Goal: Find specific page/section: Find specific page/section

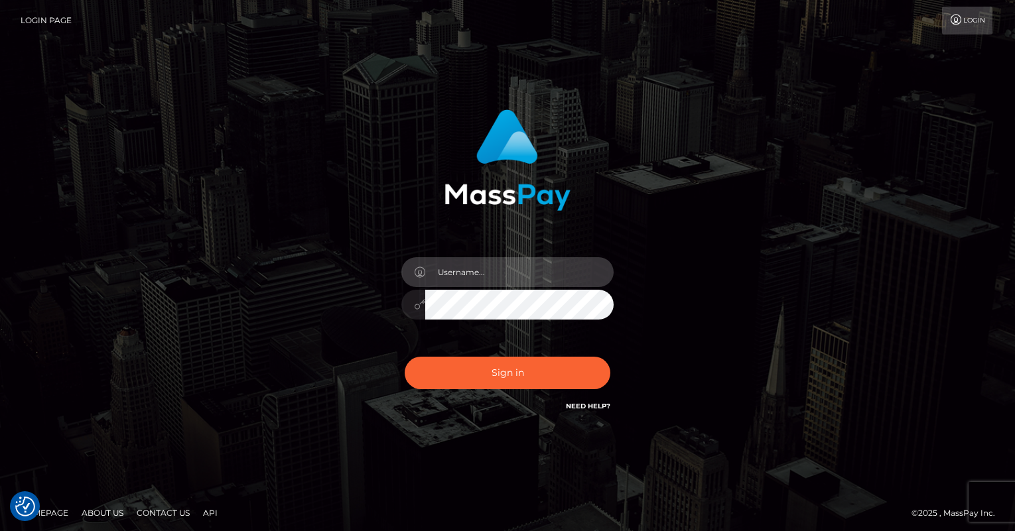
click at [523, 273] on input "text" at bounding box center [519, 272] width 188 height 30
type input "oli.fanvue"
click at [512, 270] on input "text" at bounding box center [519, 272] width 188 height 30
type input "oli.fanvue"
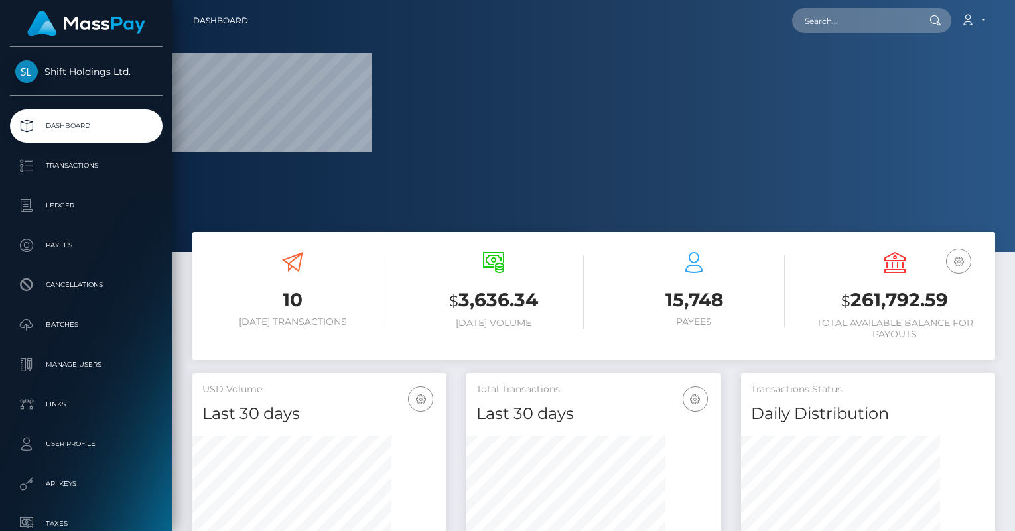
click at [862, 33] on div "Loading... Loading... Account Edit Profile Logout" at bounding box center [627, 21] width 736 height 28
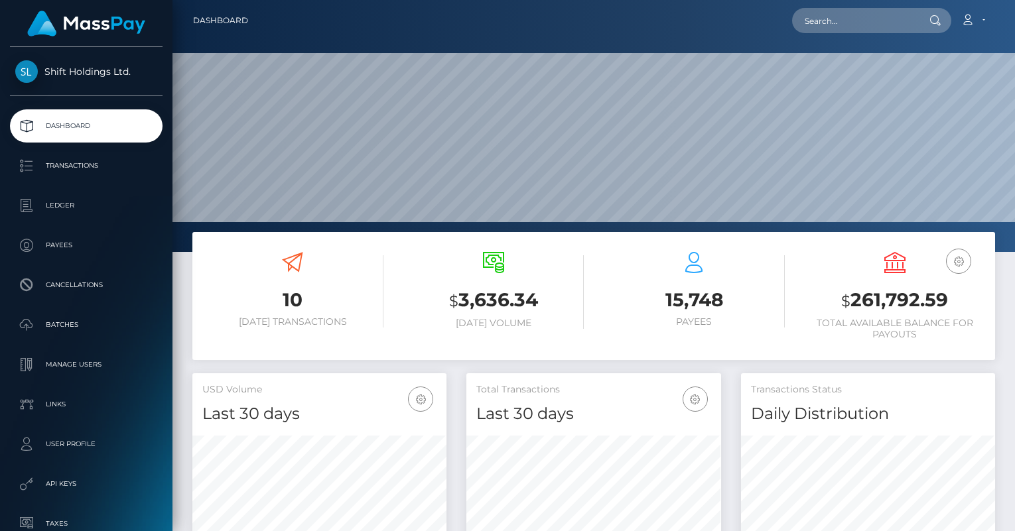
scroll to position [425, 254]
click at [860, 29] on input "text" at bounding box center [854, 20] width 125 height 25
paste input "miki1995tachibana@gmail.com"
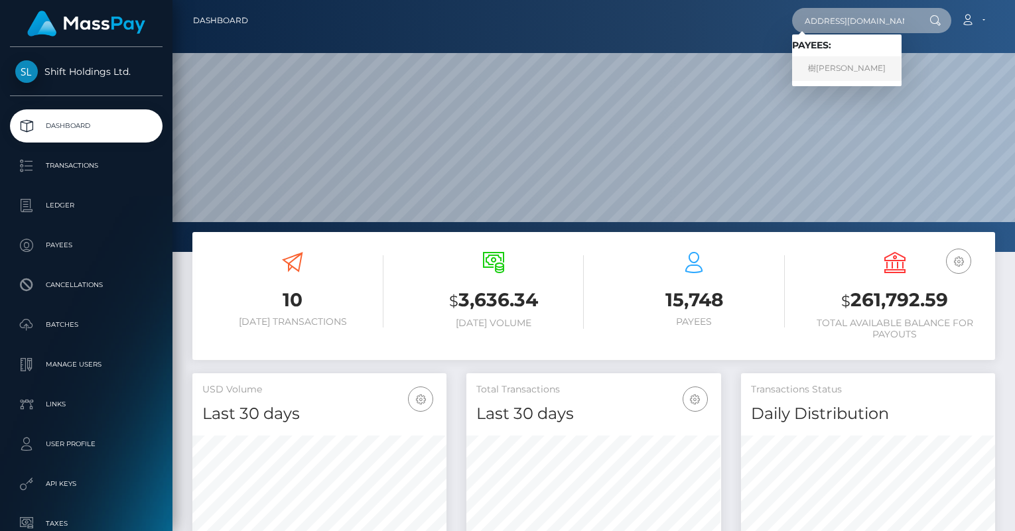
type input "miki1995tachibana@gmail.com"
click at [849, 70] on link "樹佑 松川" at bounding box center [846, 68] width 109 height 25
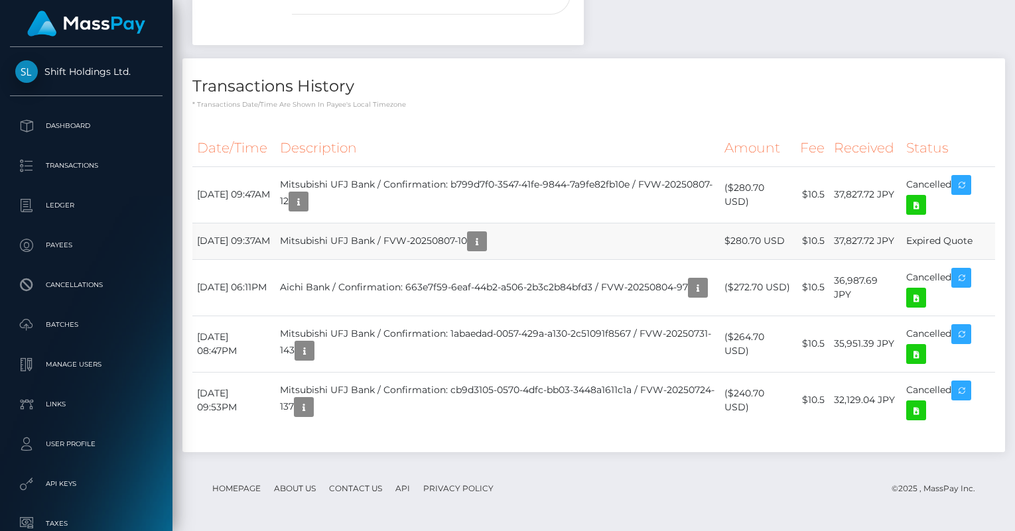
scroll to position [159, 254]
